Goal: Task Accomplishment & Management: Manage account settings

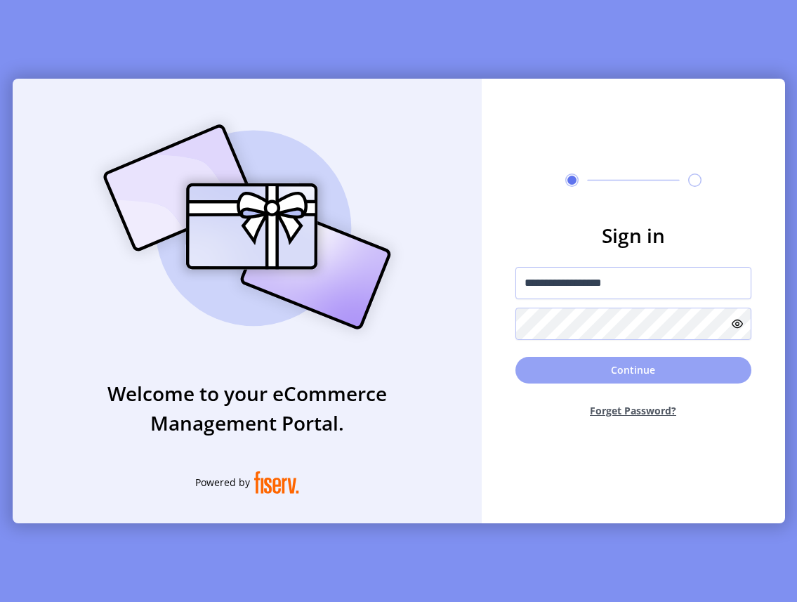
click at [627, 374] on button "Continue" at bounding box center [634, 370] width 236 height 27
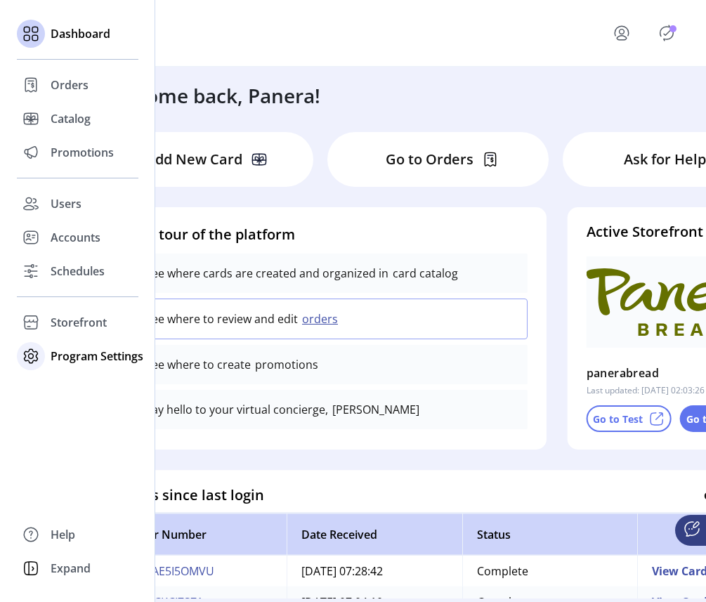
click at [98, 354] on span "Program Settings" at bounding box center [97, 356] width 93 height 17
click at [79, 384] on span "Templates" at bounding box center [78, 384] width 55 height 17
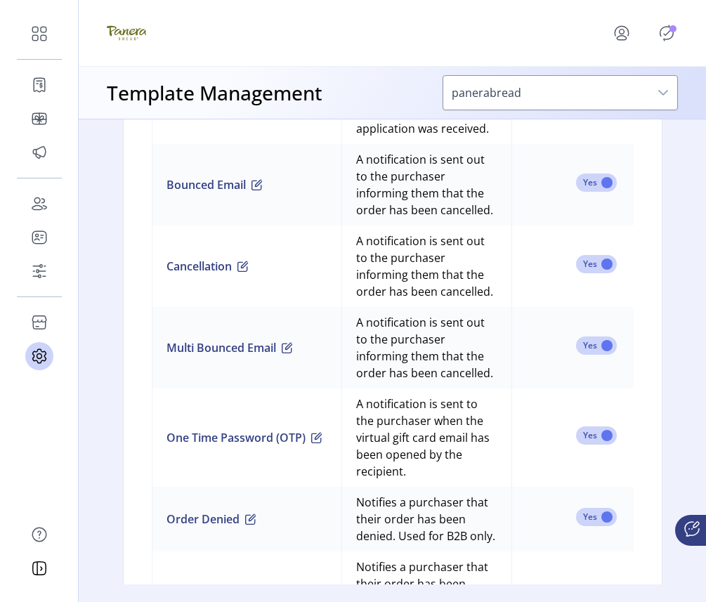
scroll to position [1365, 0]
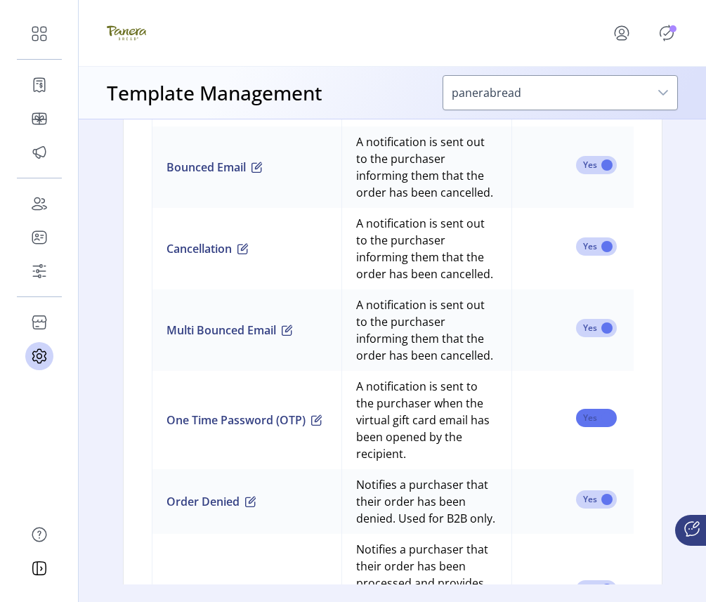
click at [589, 417] on span at bounding box center [596, 418] width 41 height 18
click at [669, 35] on icon "Publisher Panel" at bounding box center [666, 33] width 22 height 22
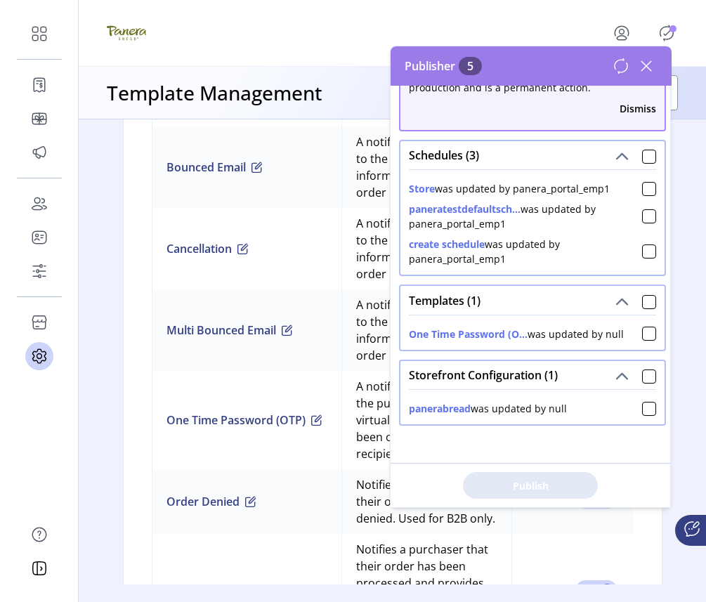
scroll to position [65, 0]
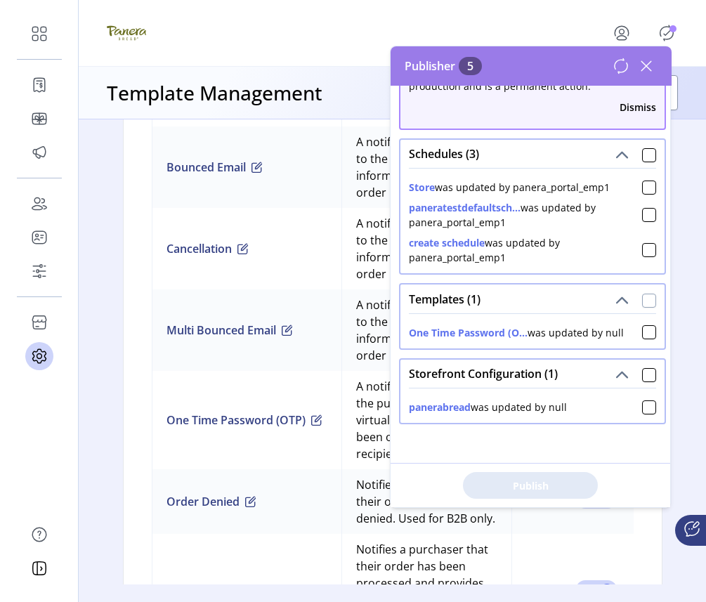
click at [645, 299] on div at bounding box center [649, 301] width 14 height 14
click at [520, 488] on span "Publish 1 Items" at bounding box center [530, 485] width 98 height 15
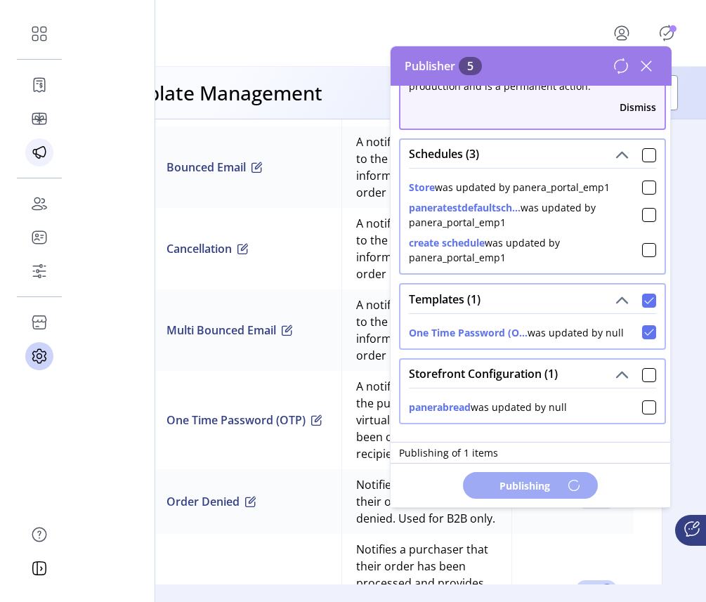
scroll to position [0, 0]
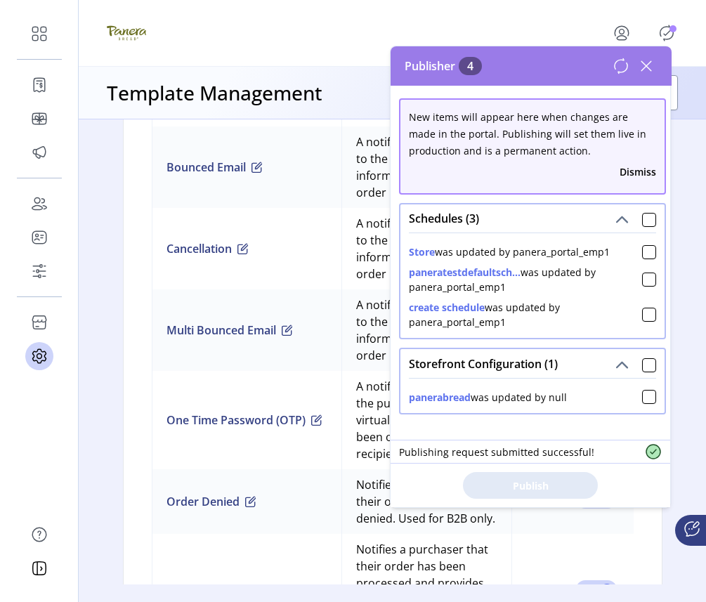
click at [643, 67] on icon at bounding box center [646, 66] width 10 height 10
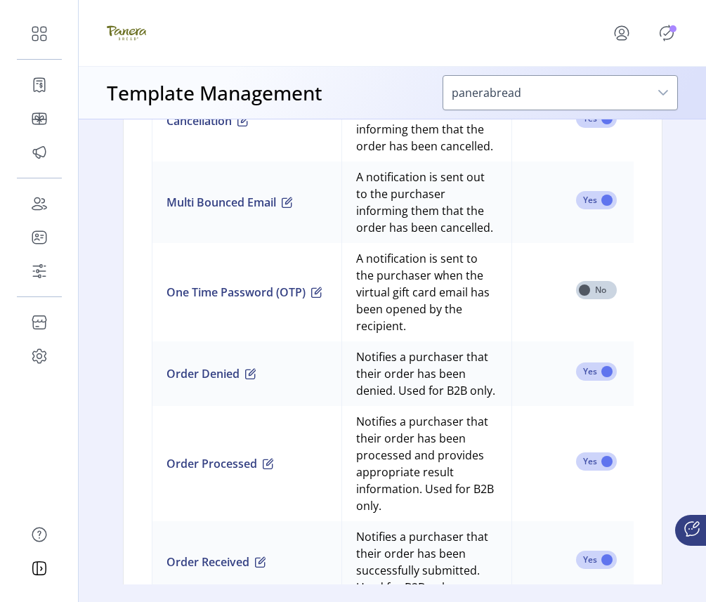
scroll to position [1493, 0]
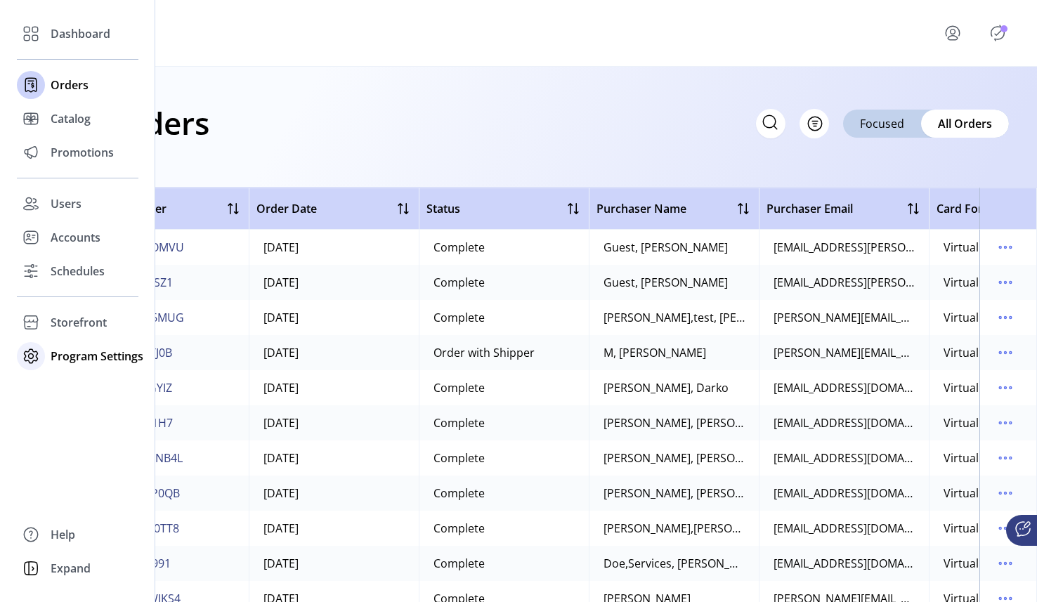
click at [85, 356] on span "Program Settings" at bounding box center [97, 356] width 93 height 17
click at [72, 388] on span "Templates" at bounding box center [78, 384] width 55 height 17
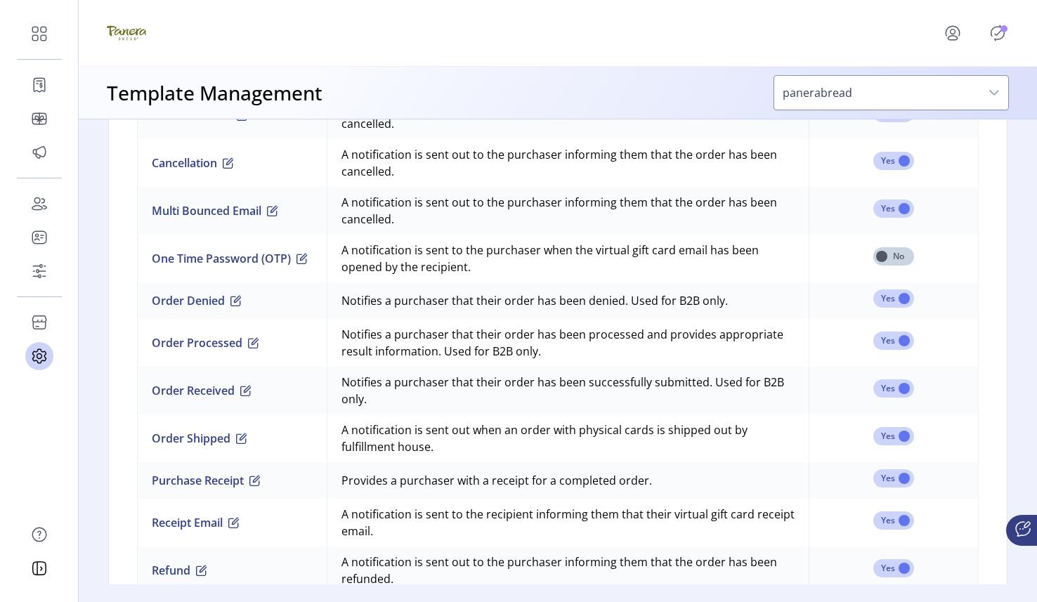
scroll to position [1165, 0]
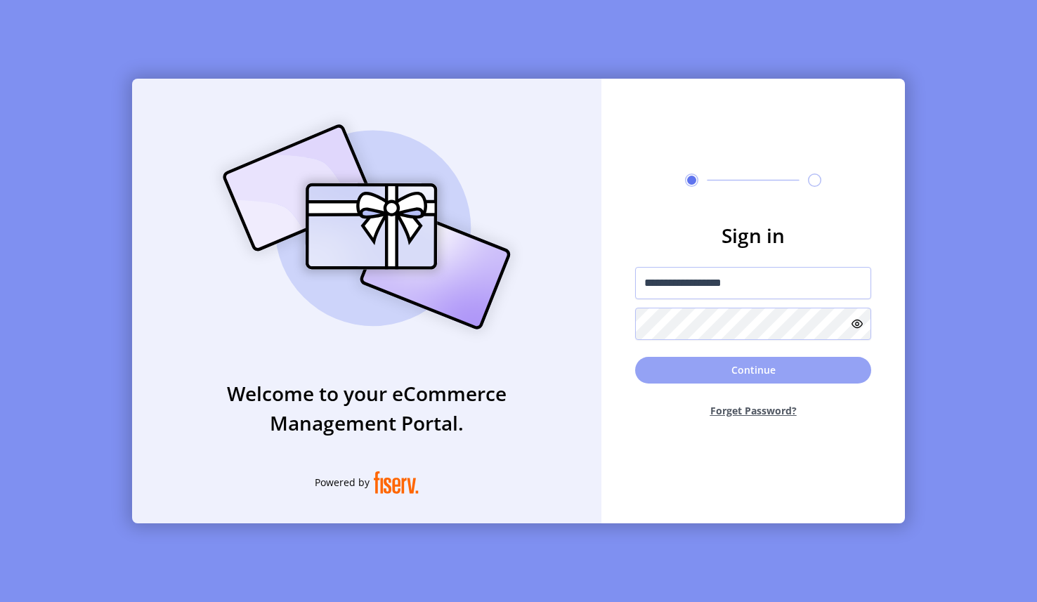
click at [699, 374] on button "Continue" at bounding box center [753, 370] width 236 height 27
